Goal: Information Seeking & Learning: Learn about a topic

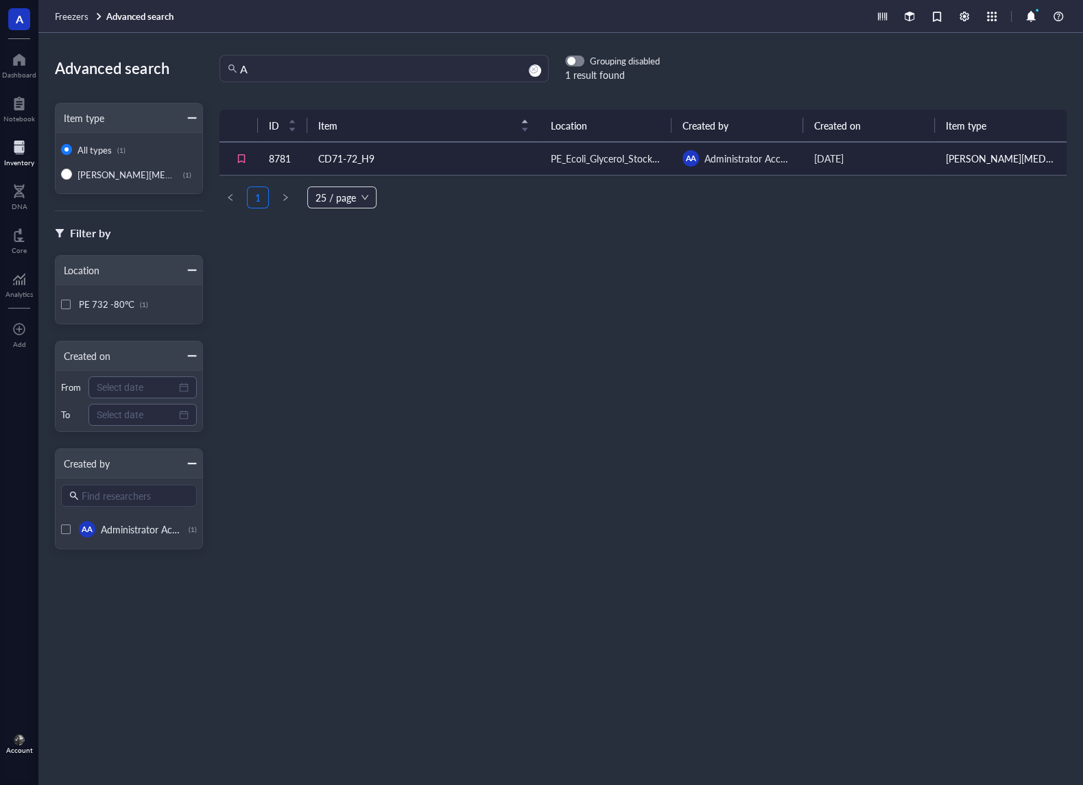
click at [700, 20] on div "Freezers Advanced search" at bounding box center [560, 16] width 1044 height 33
click at [29, 75] on div "Dashboard" at bounding box center [19, 75] width 34 height 8
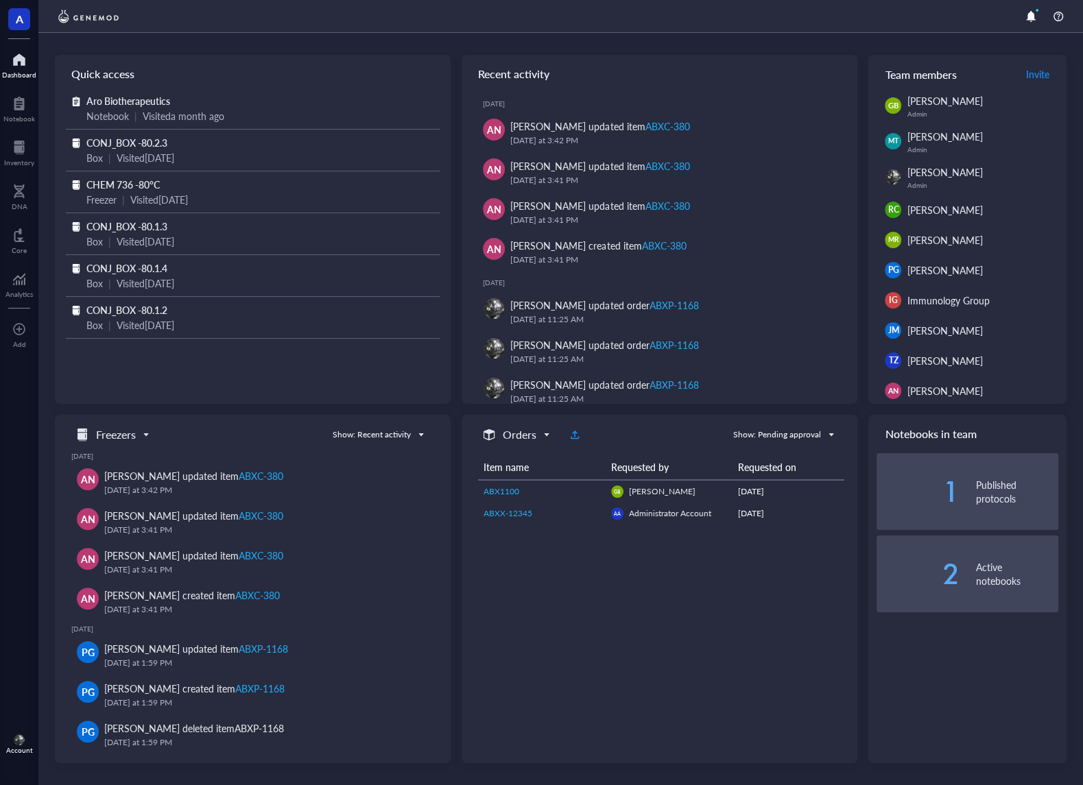
scroll to position [57, 0]
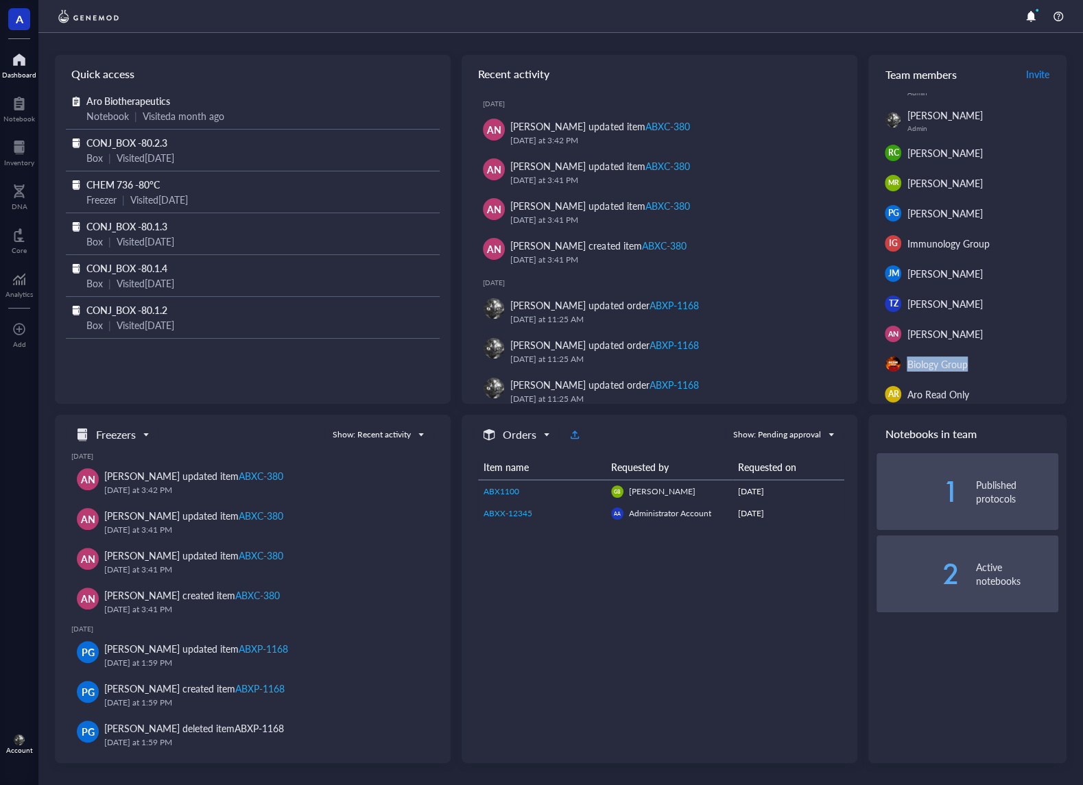
drag, startPoint x: 909, startPoint y: 367, endPoint x: 998, endPoint y: 366, distance: 89.1
click at [998, 366] on div "Biology Group" at bounding box center [972, 364] width 130 height 15
drag, startPoint x: 998, startPoint y: 366, endPoint x: 983, endPoint y: 376, distance: 18.3
click at [997, 367] on div "Biology Group" at bounding box center [972, 364] width 130 height 15
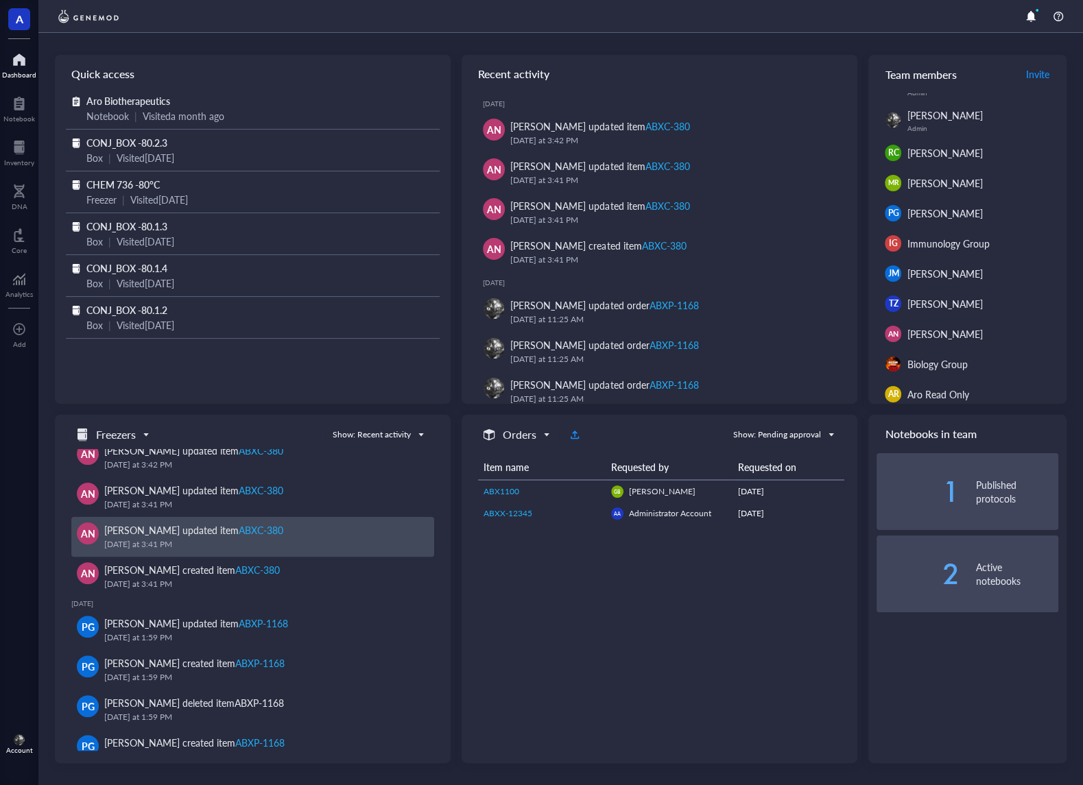
scroll to position [0, 0]
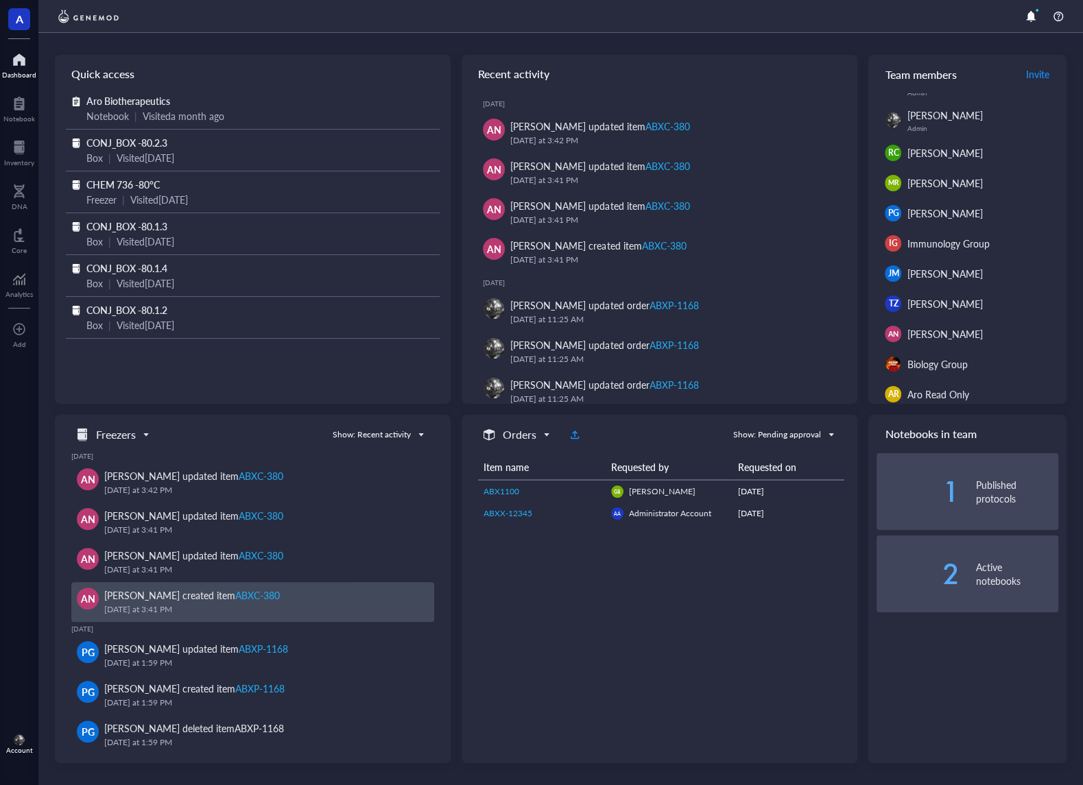
click at [349, 601] on div "[PERSON_NAME] created item ABXC-380" at bounding box center [263, 595] width 319 height 15
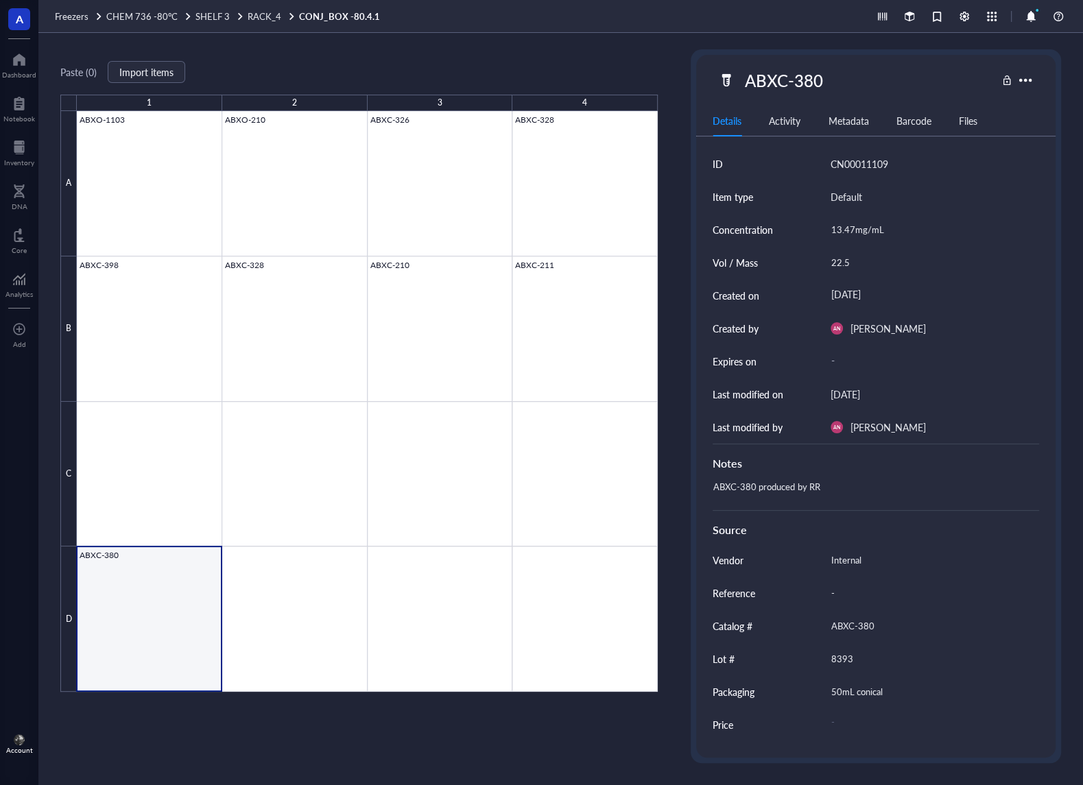
click at [28, 38] on div at bounding box center [19, 38] width 38 height 1
click at [30, 52] on div at bounding box center [19, 60] width 34 height 22
